Goal: Obtain resource: Obtain resource

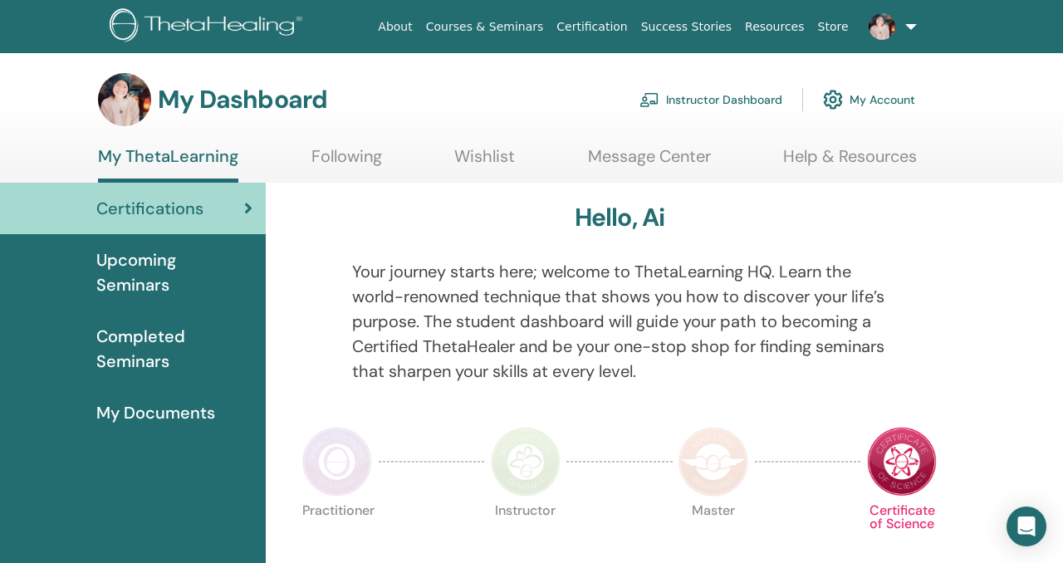
click at [722, 100] on link "Instructor Dashboard" at bounding box center [711, 99] width 143 height 37
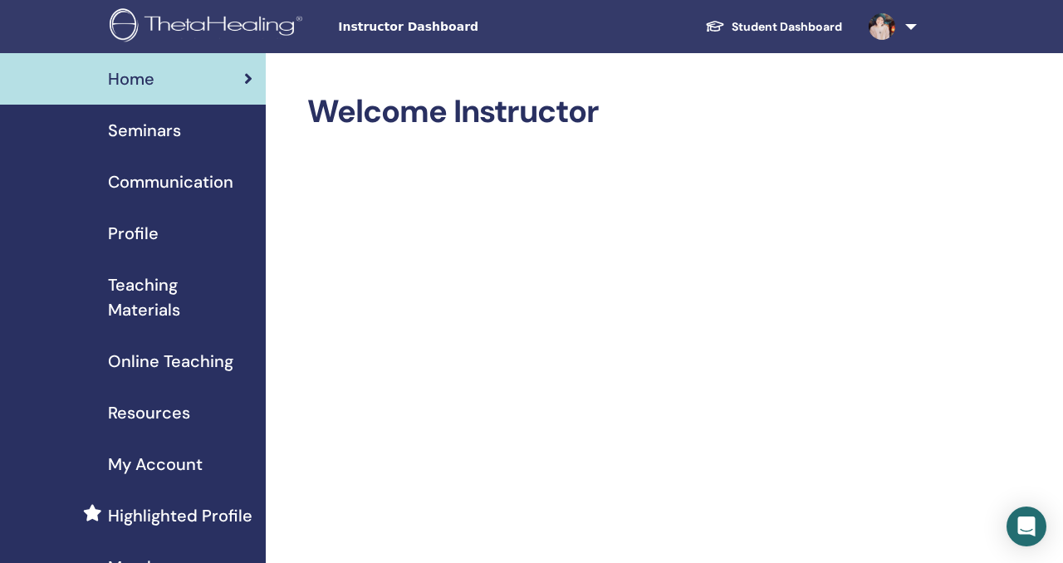
click at [156, 304] on span "Teaching Materials" at bounding box center [180, 297] width 145 height 50
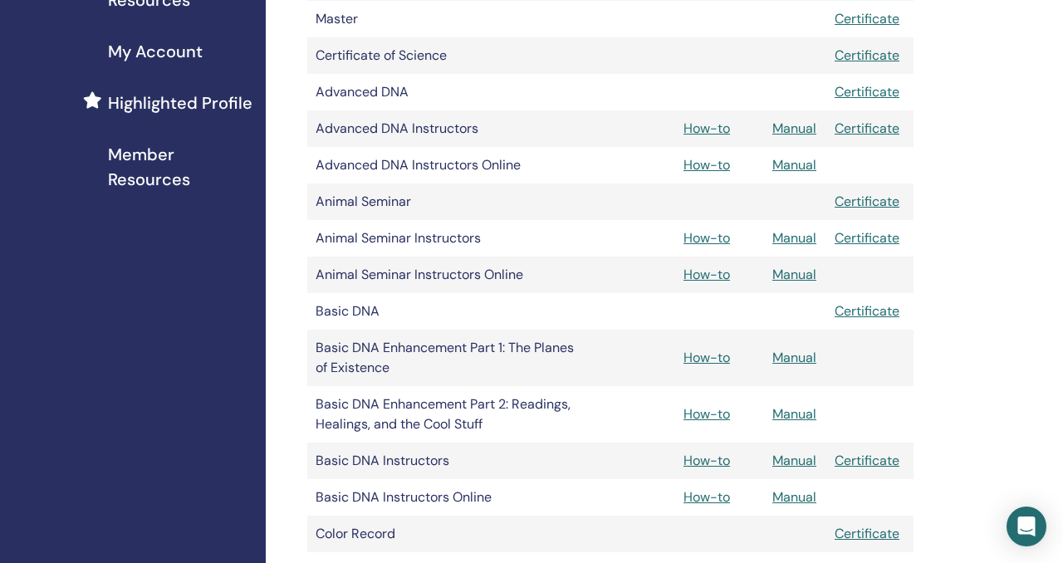
scroll to position [415, 0]
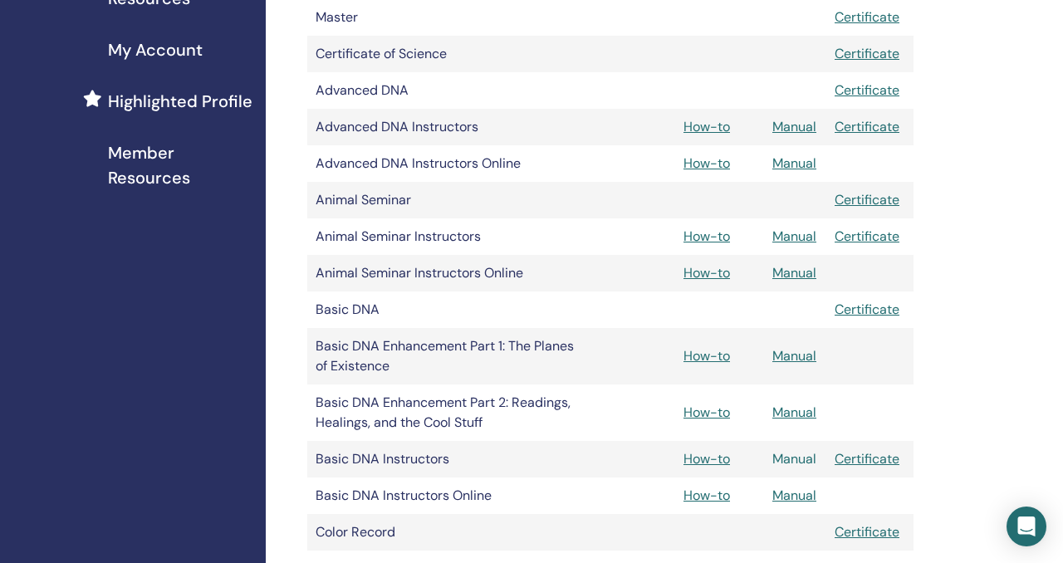
click at [789, 458] on link "Manual" at bounding box center [795, 458] width 44 height 17
